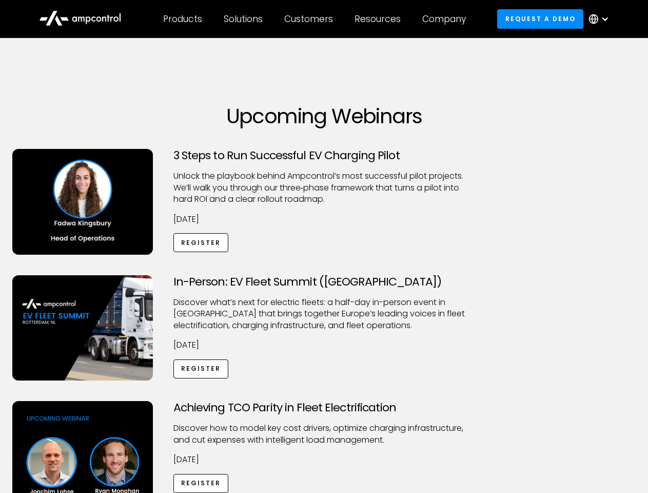
click at [316, 19] on div "Customers" at bounding box center [308, 18] width 49 height 11
click at [182, 19] on div "Products" at bounding box center [182, 18] width 39 height 11
click at [244, 19] on div "Solutions" at bounding box center [243, 18] width 39 height 11
click at [310, 19] on div "Customers" at bounding box center [308, 18] width 49 height 11
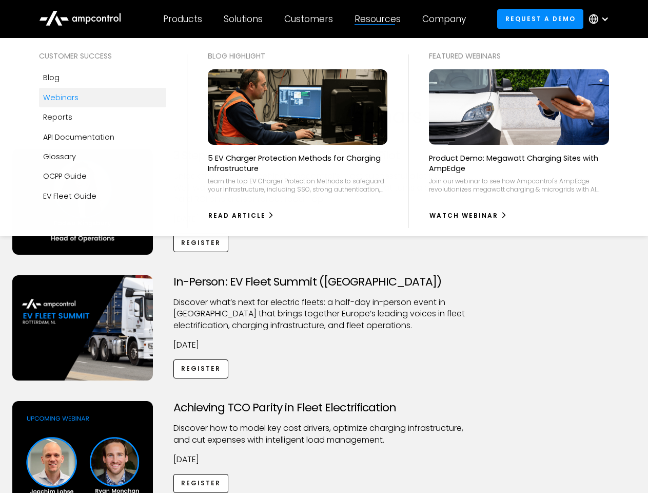
click at [380, 19] on div "Resources" at bounding box center [378, 18] width 46 height 11
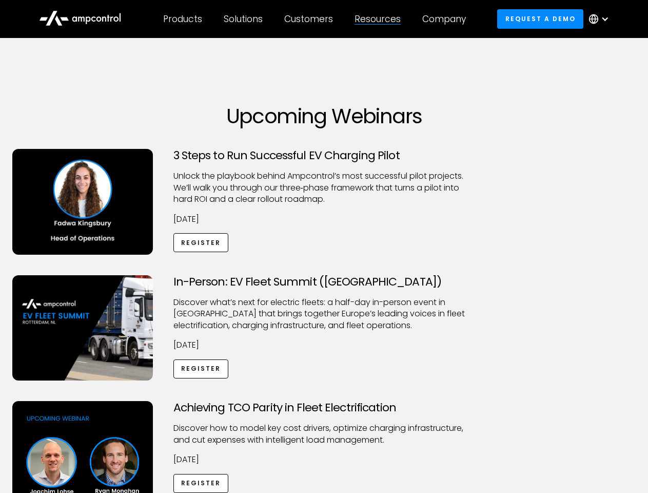
click at [447, 19] on div "Company" at bounding box center [444, 18] width 44 height 11
click at [601, 19] on div at bounding box center [605, 19] width 8 height 8
click at [316, 19] on div "Customers" at bounding box center [308, 18] width 49 height 11
click at [182, 19] on div "Products" at bounding box center [182, 18] width 39 height 11
click at [244, 19] on div "Solutions" at bounding box center [243, 18] width 39 height 11
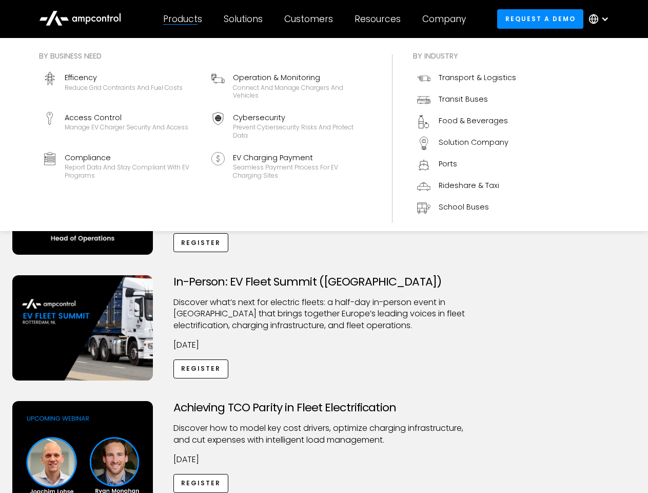
click at [310, 19] on div "Customers" at bounding box center [308, 18] width 49 height 11
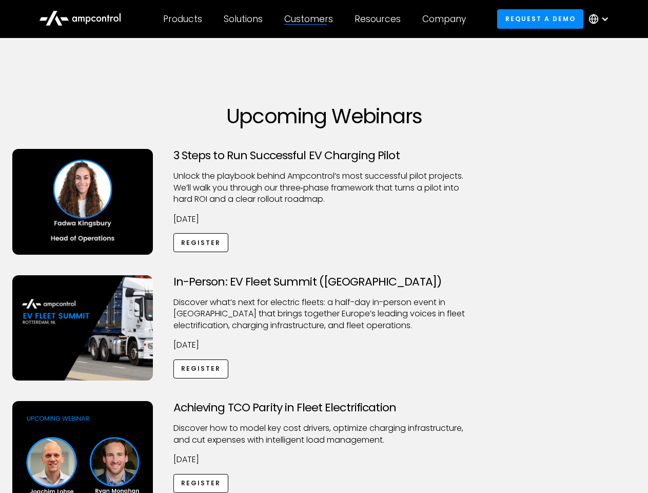
click at [380, 19] on div "Resources" at bounding box center [378, 18] width 46 height 11
click at [447, 19] on div "Company" at bounding box center [444, 18] width 44 height 11
click at [601, 19] on div at bounding box center [605, 19] width 8 height 8
